Goal: Information Seeking & Learning: Learn about a topic

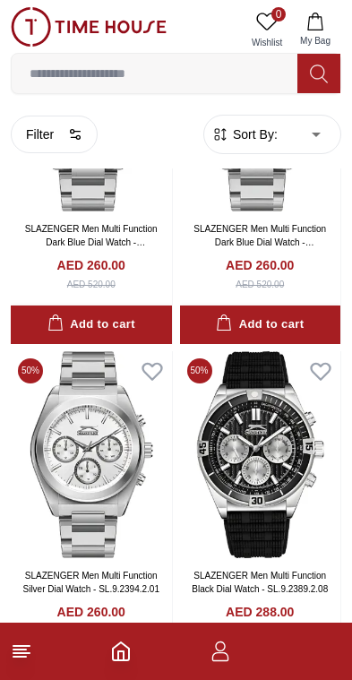
click at [210, 74] on input at bounding box center [155, 74] width 286 height 36
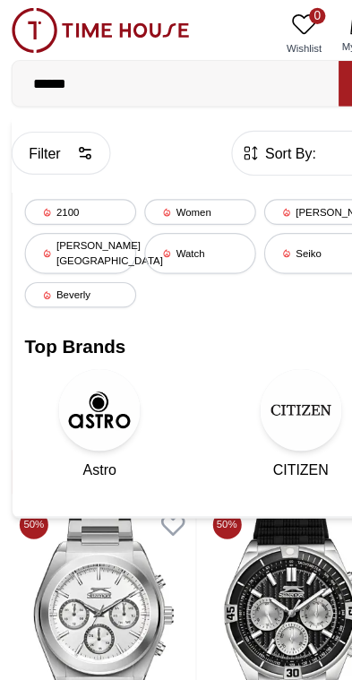
type input "*******"
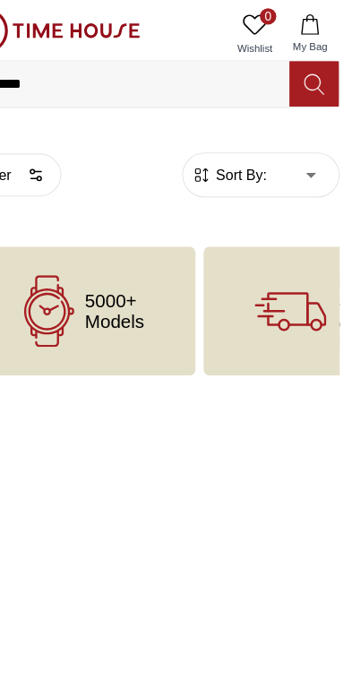
click at [310, 76] on icon at bounding box center [319, 74] width 18 height 21
click at [310, 78] on icon at bounding box center [319, 74] width 18 height 21
click at [298, 90] on button at bounding box center [319, 73] width 43 height 39
click at [310, 79] on icon at bounding box center [319, 74] width 18 height 21
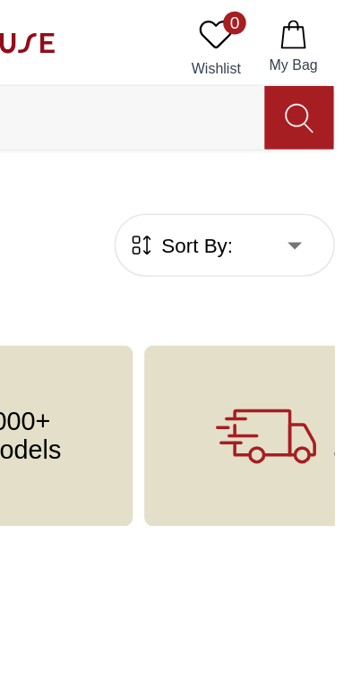
click at [293, 45] on span "My Bag" at bounding box center [315, 40] width 45 height 13
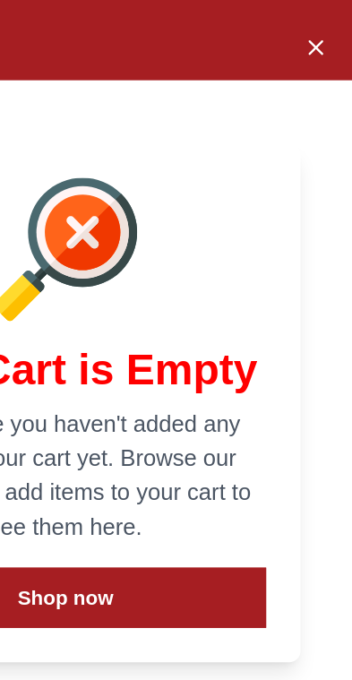
click at [194, 64] on div "My Cart Your Cart is Empty It looks like you haven't added any items to your ca…" at bounding box center [173, 218] width 358 height 436
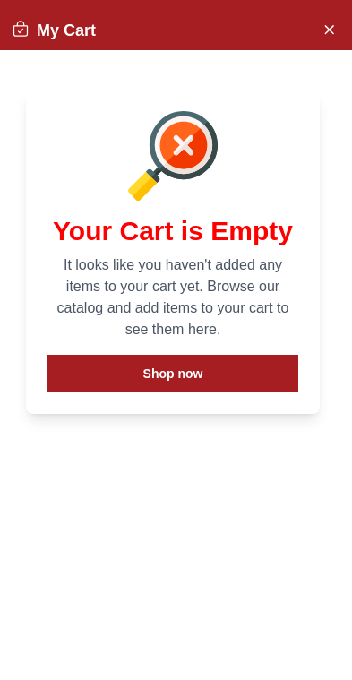
click at [332, 40] on button "Close Account" at bounding box center [329, 28] width 29 height 29
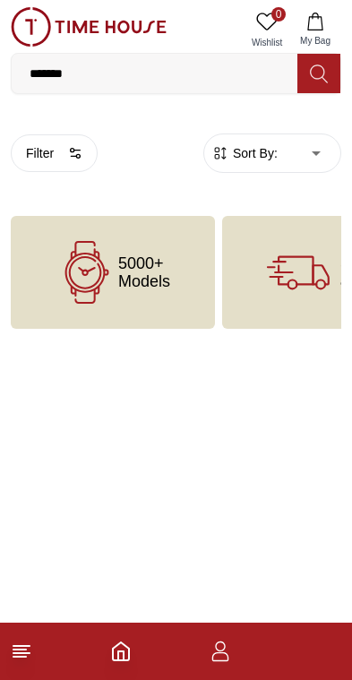
click at [313, 84] on button at bounding box center [319, 73] width 43 height 39
click at [323, 91] on button at bounding box center [319, 73] width 43 height 39
click at [40, 651] on footer at bounding box center [176, 651] width 352 height 57
click at [24, 659] on icon at bounding box center [22, 652] width 22 height 22
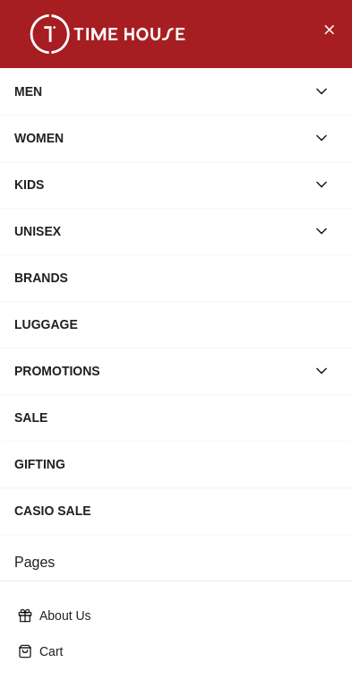
click at [337, 32] on button "Close Menu" at bounding box center [329, 28] width 29 height 29
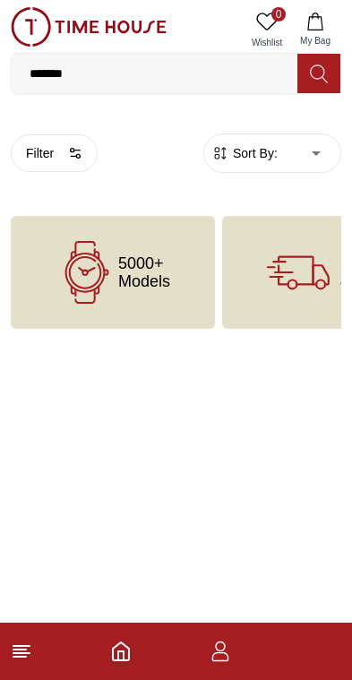
click at [122, 659] on icon "Home" at bounding box center [121, 652] width 22 height 22
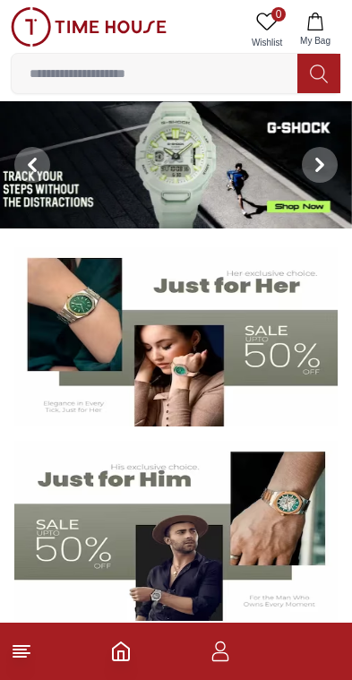
click at [325, 142] on button at bounding box center [320, 165] width 65 height 128
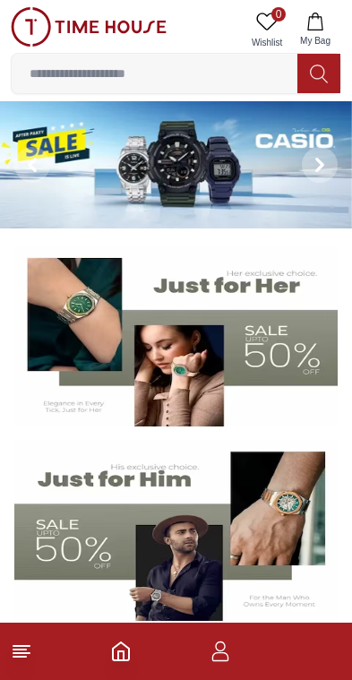
click at [188, 156] on img at bounding box center [176, 164] width 352 height 127
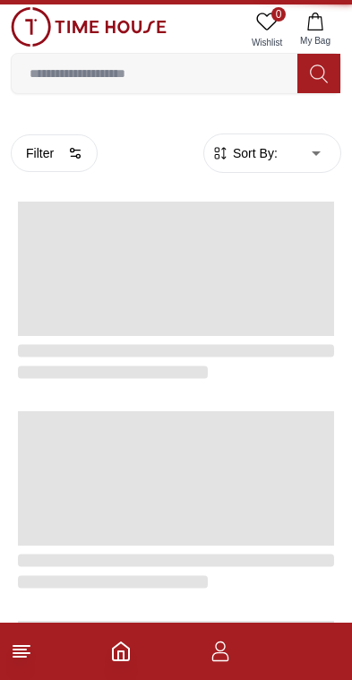
click at [216, 150] on icon "button" at bounding box center [220, 153] width 18 height 18
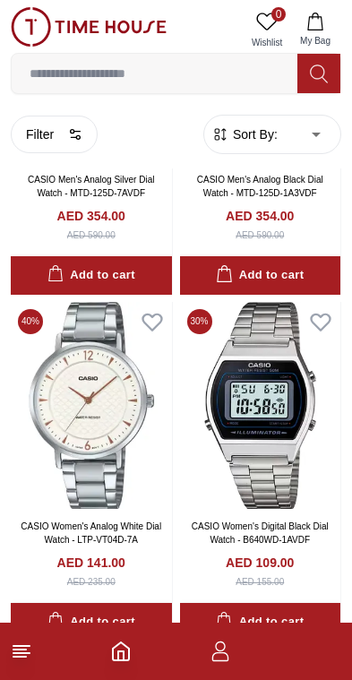
scroll to position [1095, 0]
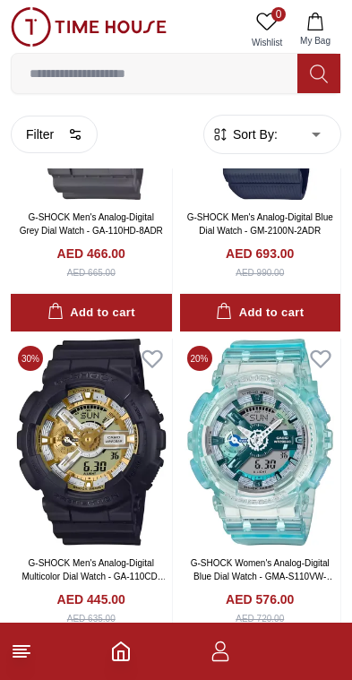
scroll to position [45411, 0]
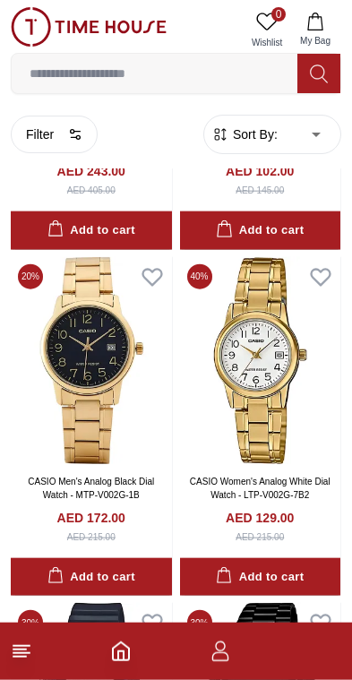
scroll to position [49651, 0]
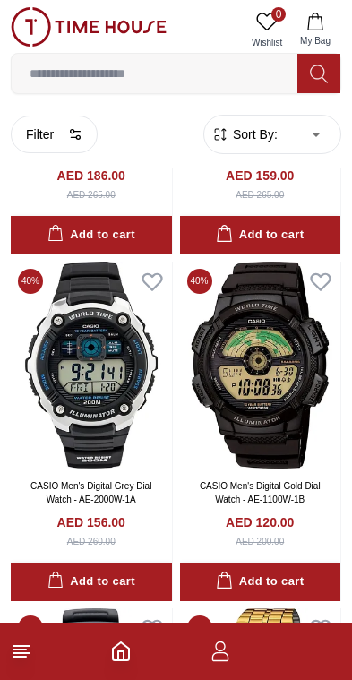
scroll to position [61079, 0]
